Goal: Task Accomplishment & Management: Complete application form

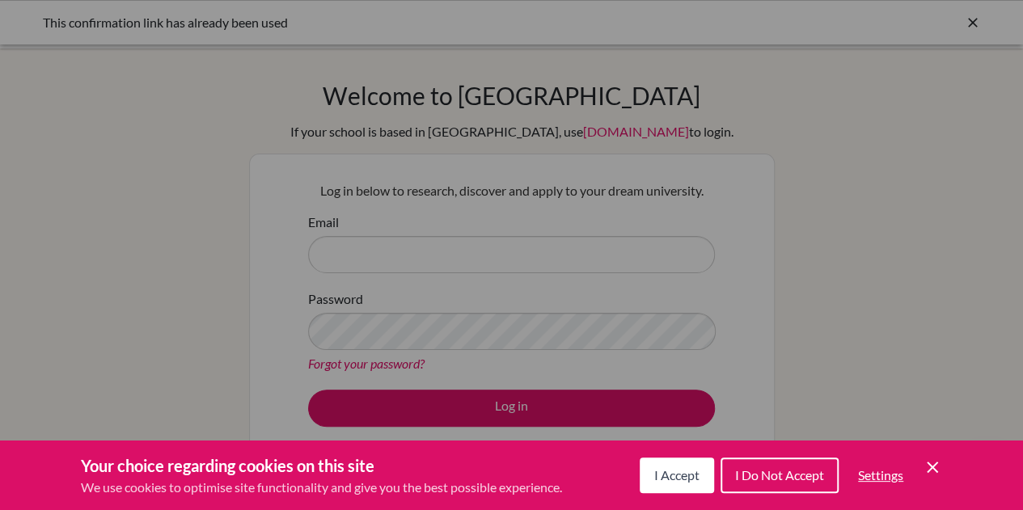
click at [655, 481] on span "I Accept" at bounding box center [676, 474] width 45 height 15
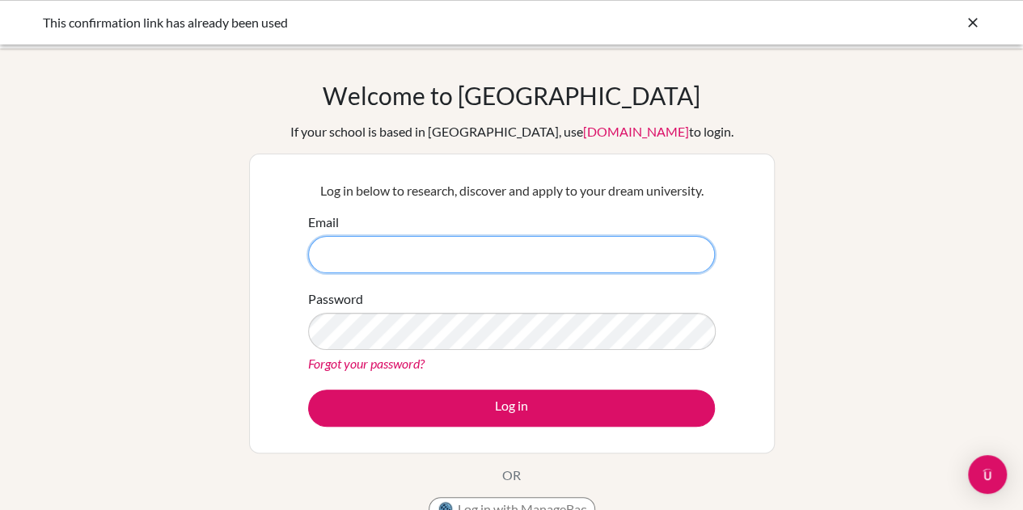
click at [466, 251] on input "Email" at bounding box center [511, 254] width 407 height 37
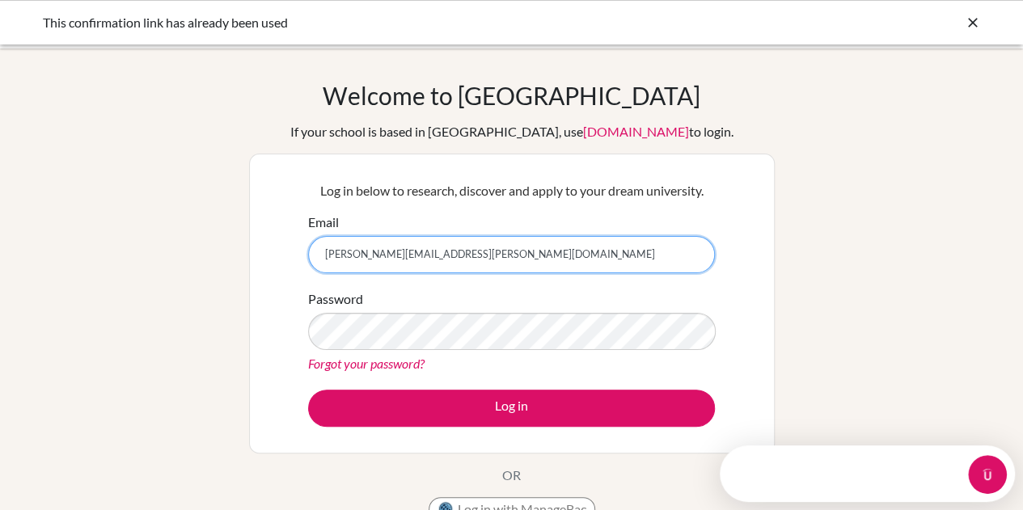
type input "[PERSON_NAME][EMAIL_ADDRESS][PERSON_NAME][DOMAIN_NAME]"
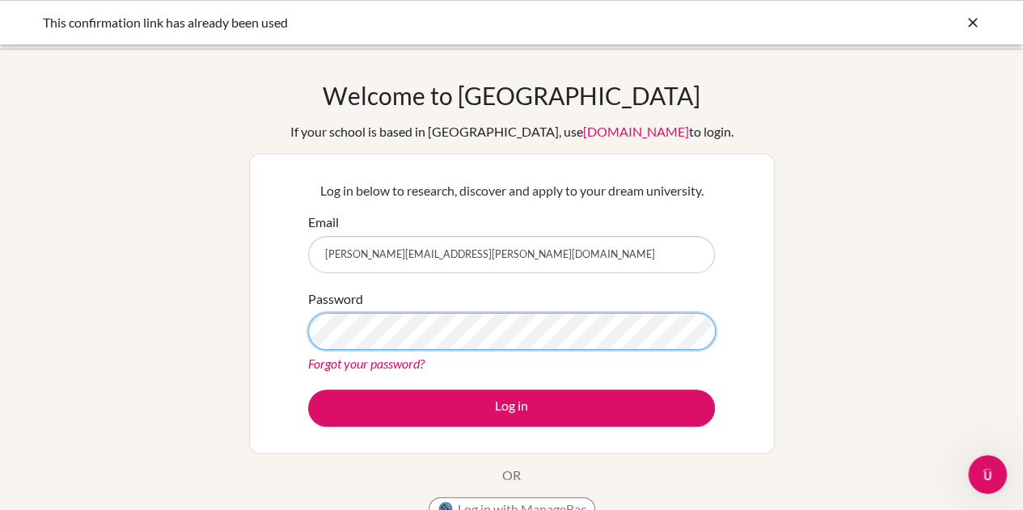
click at [308, 390] on button "Log in" at bounding box center [511, 408] width 407 height 37
